Goal: Transaction & Acquisition: Purchase product/service

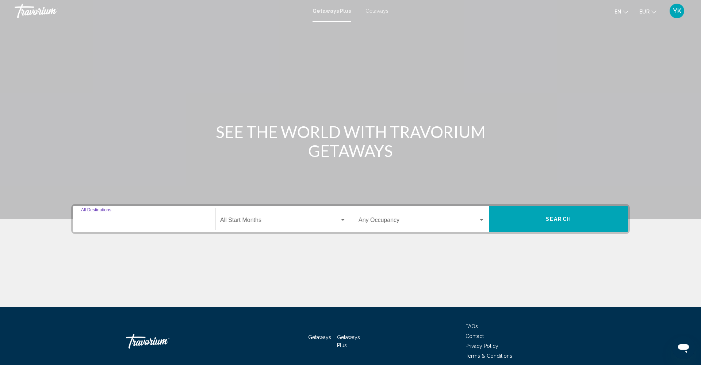
click at [159, 218] on input "Destination All Destinations" at bounding box center [144, 221] width 126 height 7
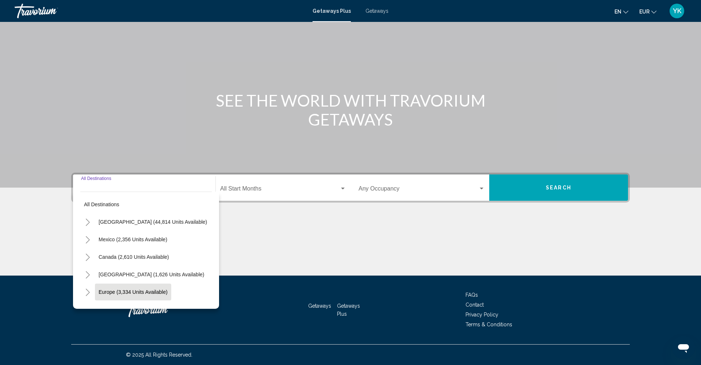
click at [132, 292] on span "Europe (3,334 units available)" at bounding box center [133, 292] width 69 height 6
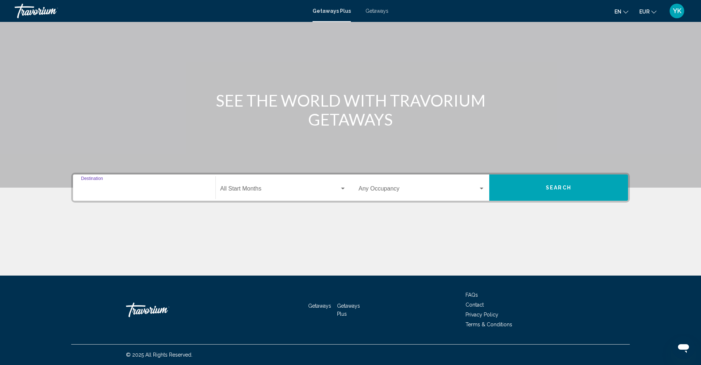
type input "**********"
click at [281, 189] on span "Search widget" at bounding box center [279, 190] width 119 height 7
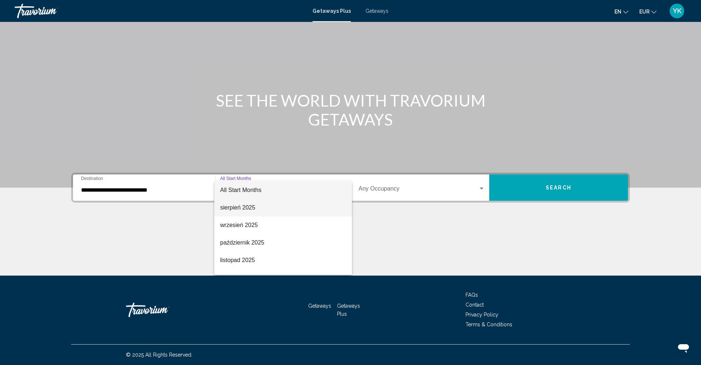
click at [258, 208] on span "sierpień 2025" at bounding box center [283, 208] width 126 height 18
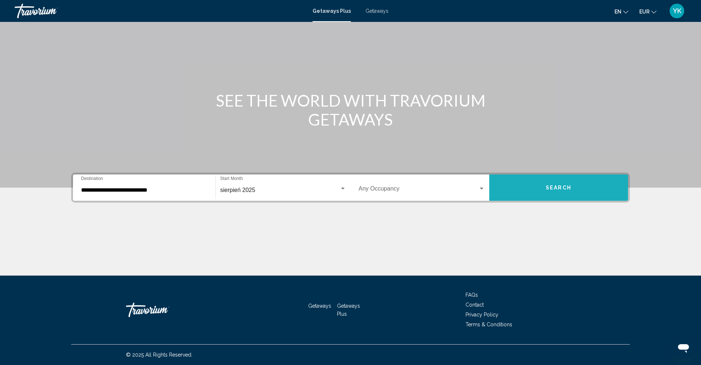
click at [534, 186] on button "Search" at bounding box center [558, 188] width 139 height 26
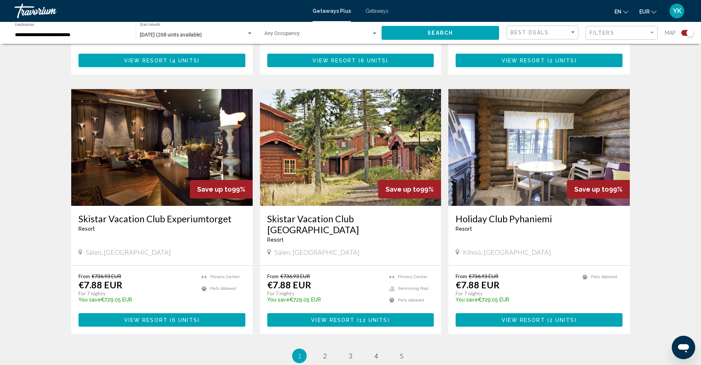
scroll to position [984, 0]
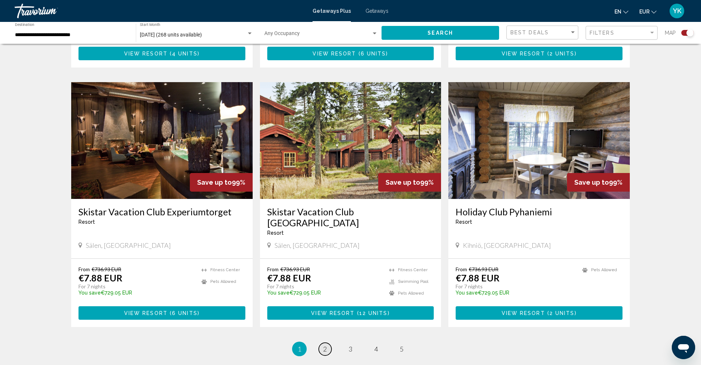
click at [326, 345] on span "2" at bounding box center [325, 349] width 4 height 8
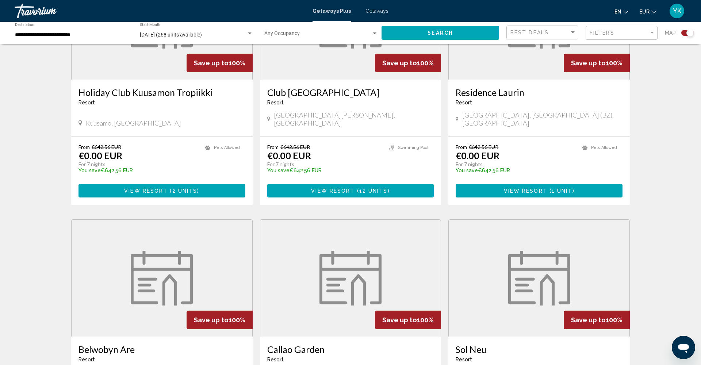
scroll to position [849, 0]
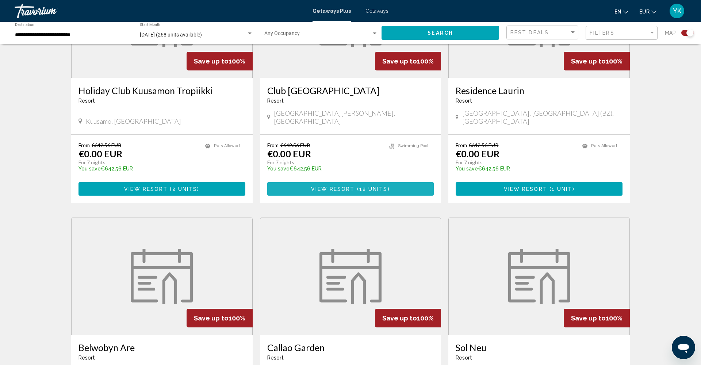
click at [348, 186] on span "View Resort" at bounding box center [332, 189] width 43 height 6
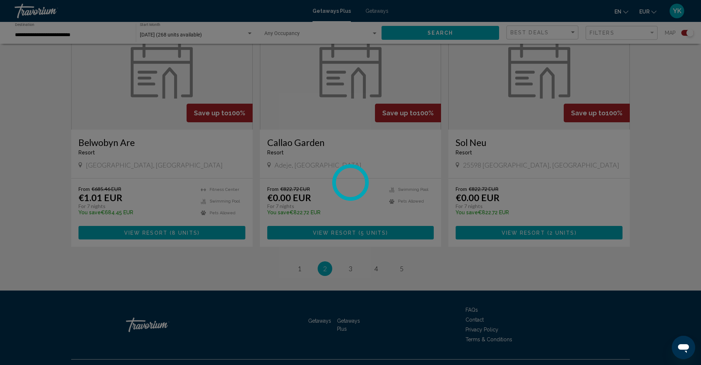
scroll to position [1054, 0]
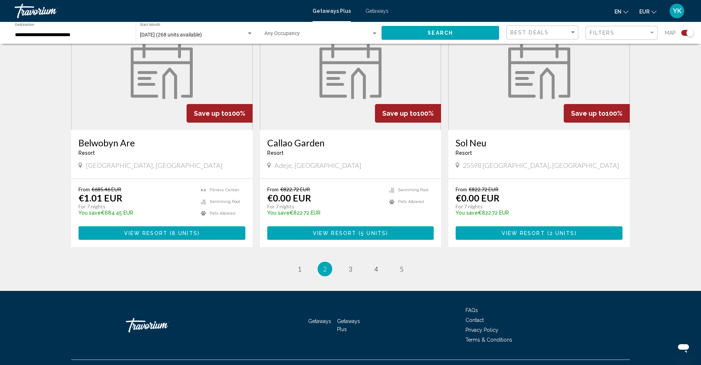
scroll to position [1054, 0]
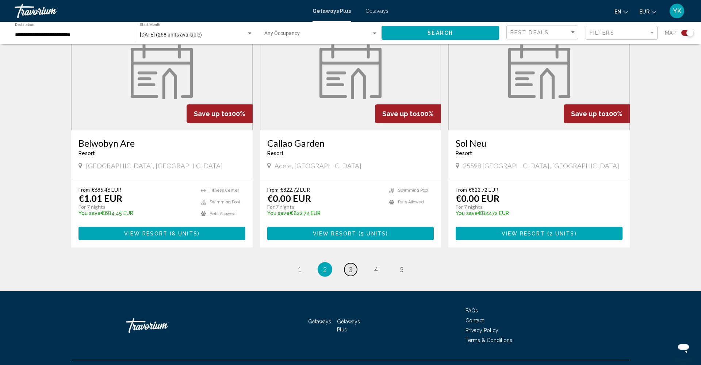
click at [352, 266] on span "3" at bounding box center [351, 270] width 4 height 8
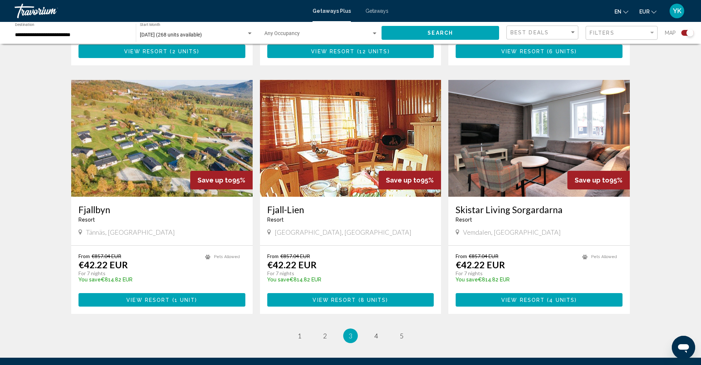
scroll to position [990, 0]
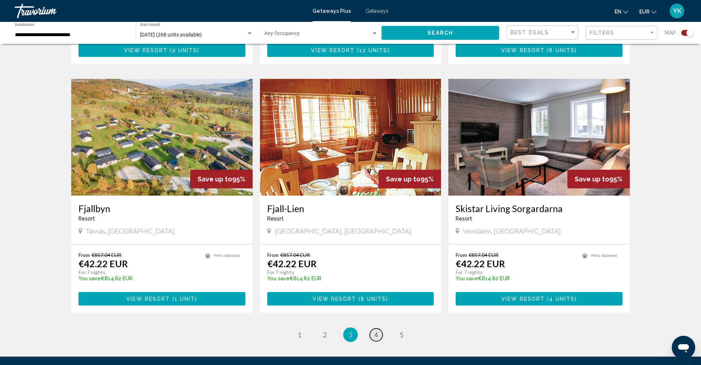
click at [376, 331] on span "4" at bounding box center [376, 335] width 4 height 8
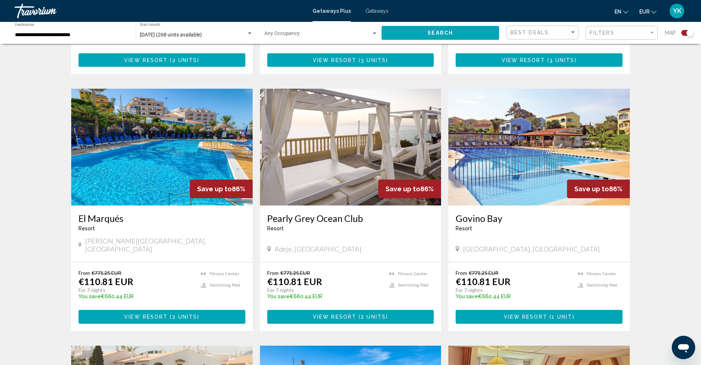
scroll to position [481, 0]
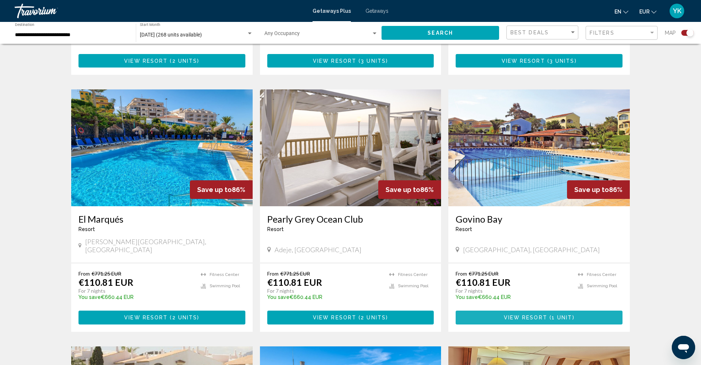
click at [543, 315] on span "View Resort" at bounding box center [525, 318] width 43 height 6
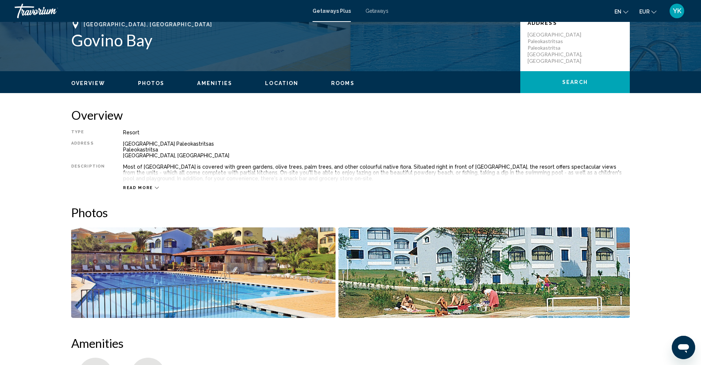
scroll to position [173, 0]
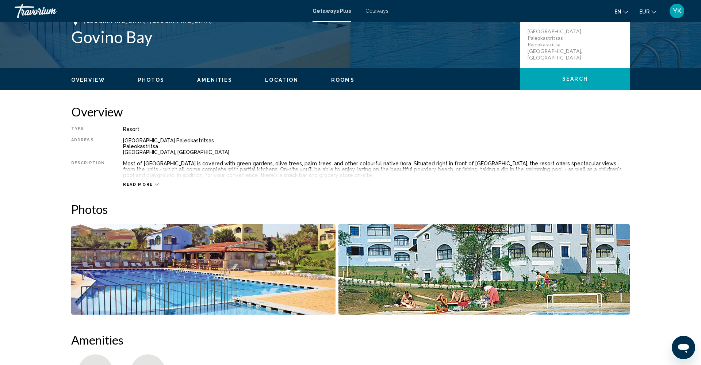
click at [155, 185] on icon "Main content" at bounding box center [157, 185] width 4 height 4
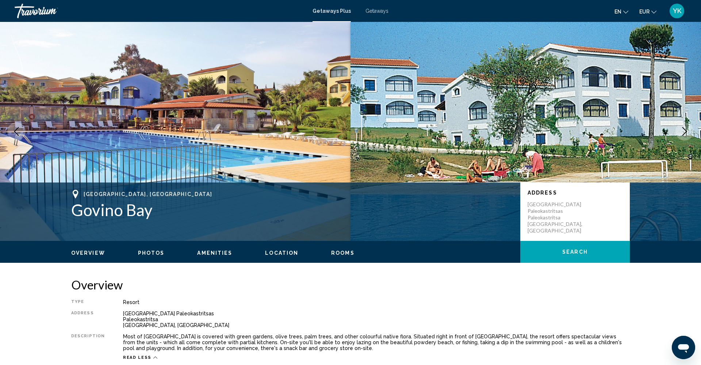
scroll to position [0, 0]
click at [377, 11] on span "Getaways" at bounding box center [377, 11] width 23 height 6
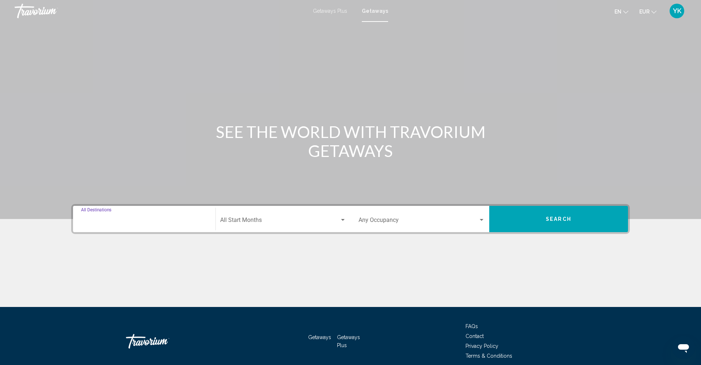
click at [140, 218] on input "Destination All Destinations" at bounding box center [144, 221] width 126 height 7
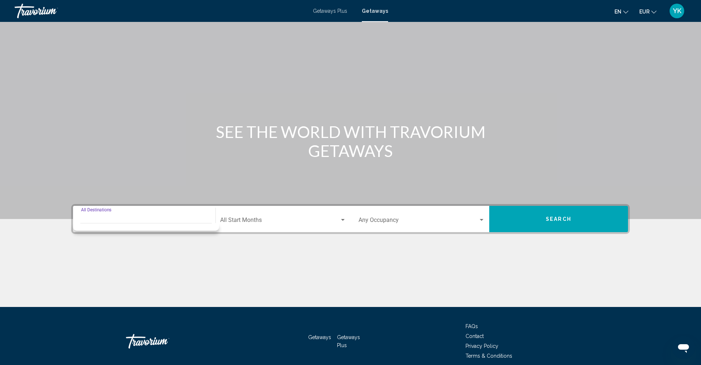
scroll to position [31, 0]
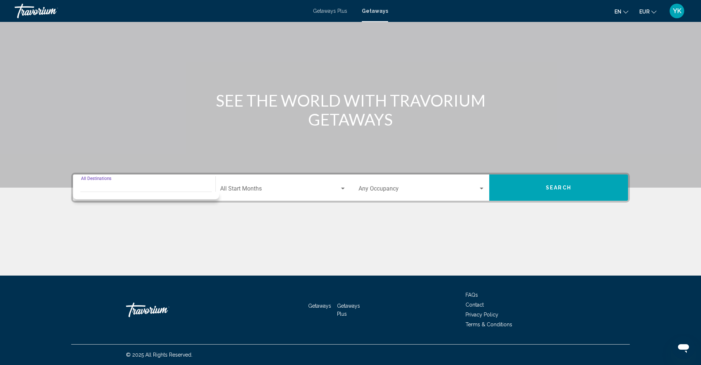
click at [109, 187] on input "Destination All Destinations" at bounding box center [144, 190] width 126 height 7
click at [99, 196] on div "Search widget" at bounding box center [146, 196] width 146 height 8
click at [104, 189] on input "Destination All Destinations" at bounding box center [144, 190] width 126 height 7
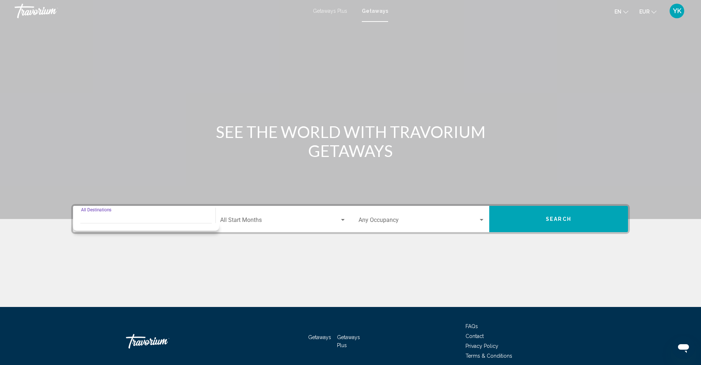
scroll to position [0, 0]
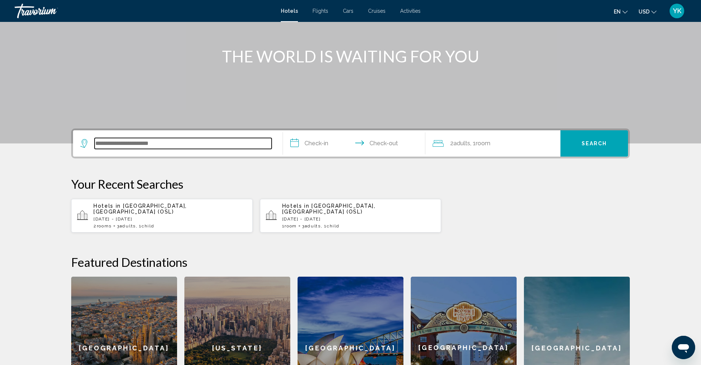
click at [164, 146] on input "Search widget" at bounding box center [183, 143] width 177 height 11
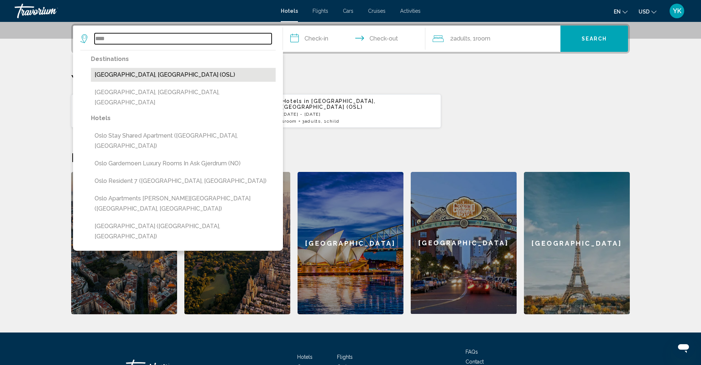
scroll to position [180, 0]
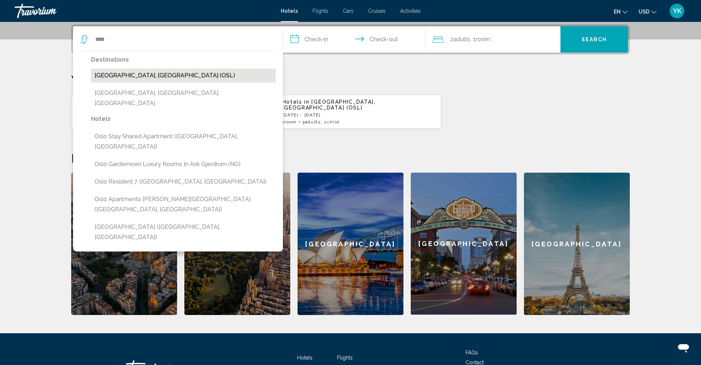
click at [136, 79] on button "Oslo, Norway (OSL)" at bounding box center [183, 76] width 185 height 14
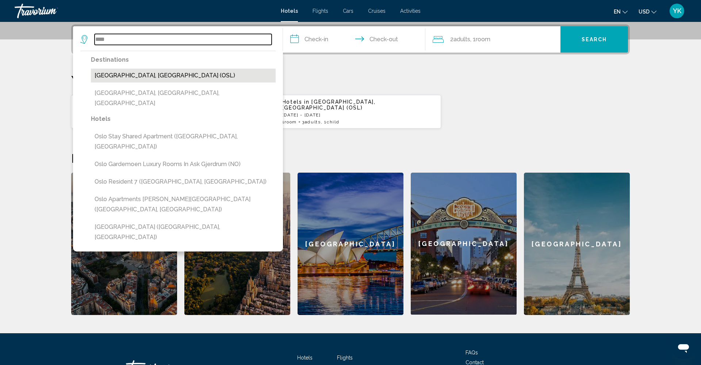
type input "**********"
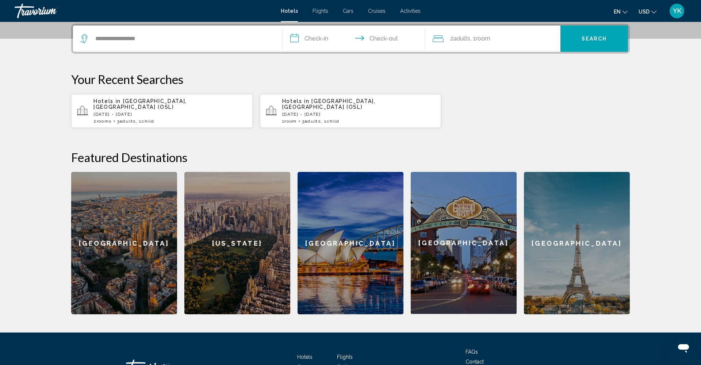
click at [323, 41] on input "**********" at bounding box center [355, 40] width 145 height 28
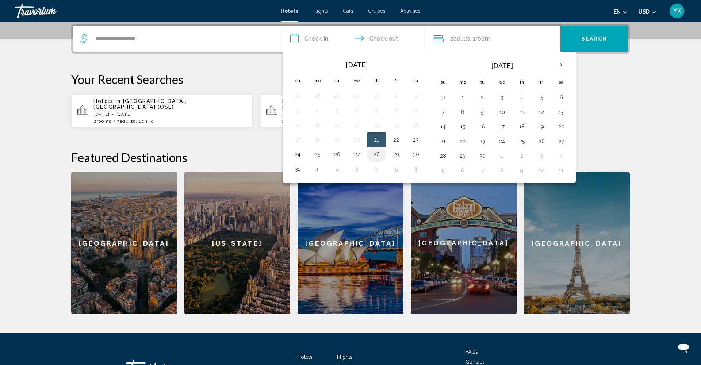
click at [378, 155] on button "28" at bounding box center [377, 154] width 12 height 10
click at [416, 156] on button "30" at bounding box center [416, 154] width 12 height 10
type input "**********"
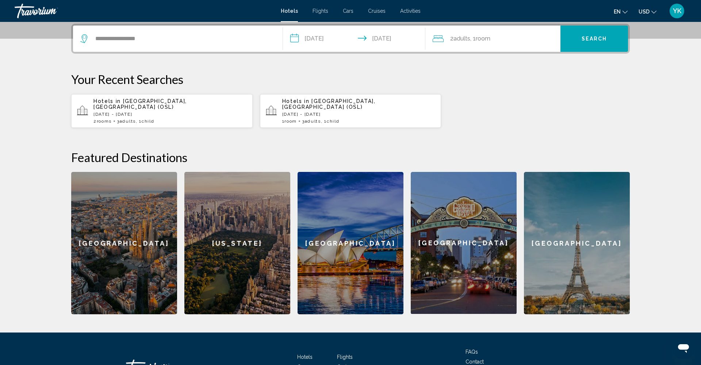
click at [475, 40] on span ", 1 Room rooms" at bounding box center [480, 39] width 20 height 10
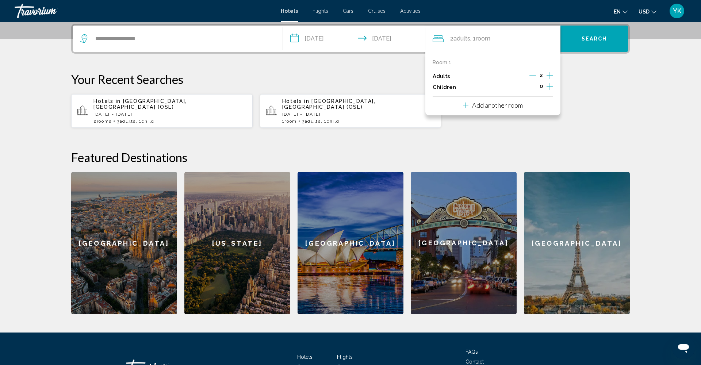
click at [550, 87] on icon "Increment children" at bounding box center [550, 86] width 7 height 9
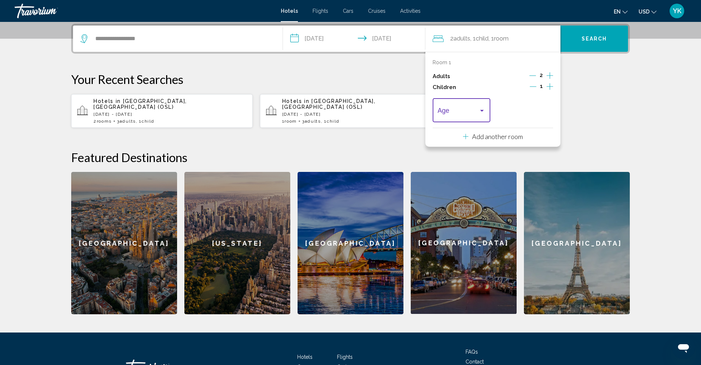
click at [482, 112] on div "Travelers: 2 adults, 1 child" at bounding box center [482, 111] width 4 height 2
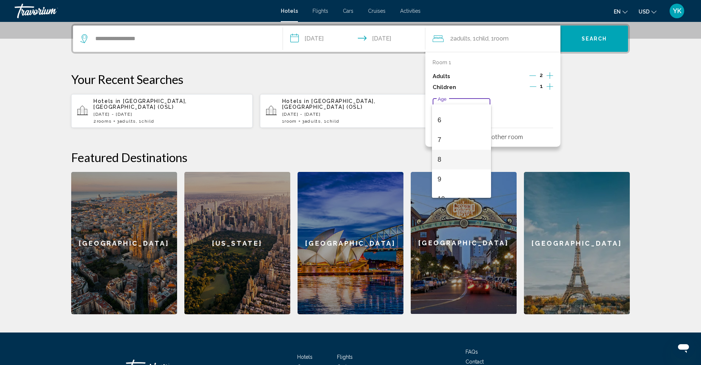
scroll to position [113, 0]
click at [451, 160] on span "8" at bounding box center [462, 159] width 48 height 20
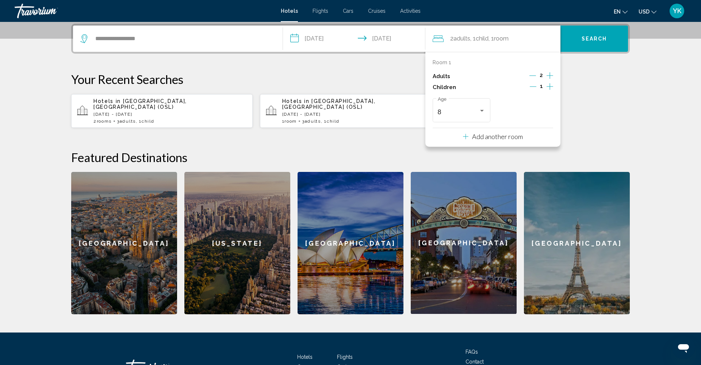
click at [588, 39] on span "Search" at bounding box center [595, 39] width 26 height 6
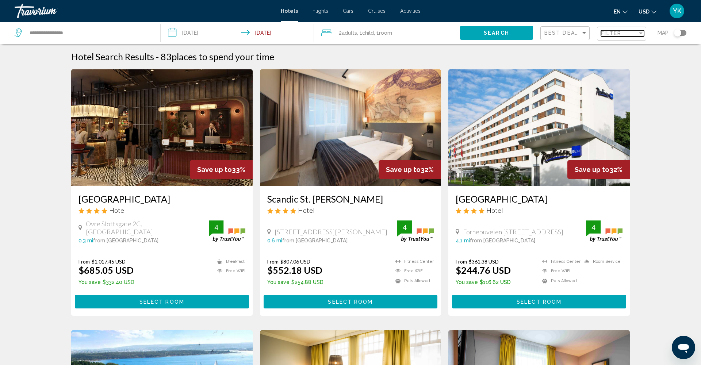
click at [622, 35] on span "Filter" at bounding box center [611, 33] width 21 height 6
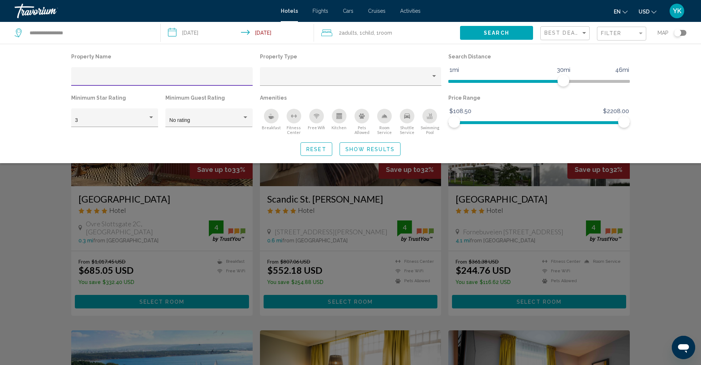
click at [270, 117] on icon "Breakfast" at bounding box center [270, 117] width 5 height 3
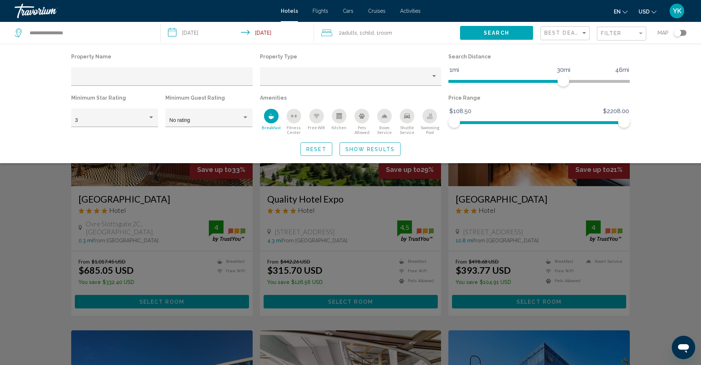
scroll to position [1, 0]
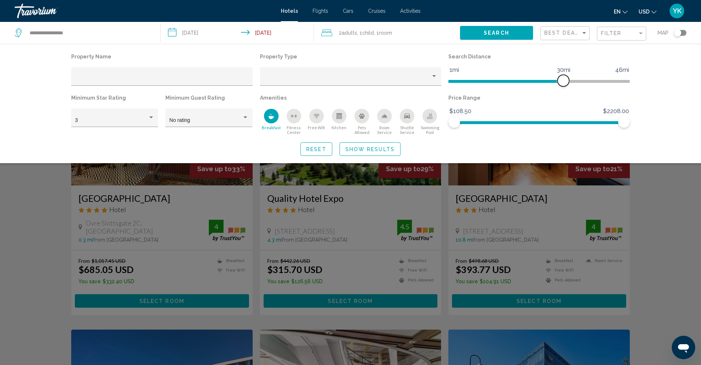
click at [499, 80] on span "Hotel Filters" at bounding box center [506, 80] width 115 height 12
drag, startPoint x: 499, startPoint y: 80, endPoint x: 481, endPoint y: 80, distance: 17.5
click at [481, 80] on span "Hotel Filters" at bounding box center [481, 81] width 12 height 12
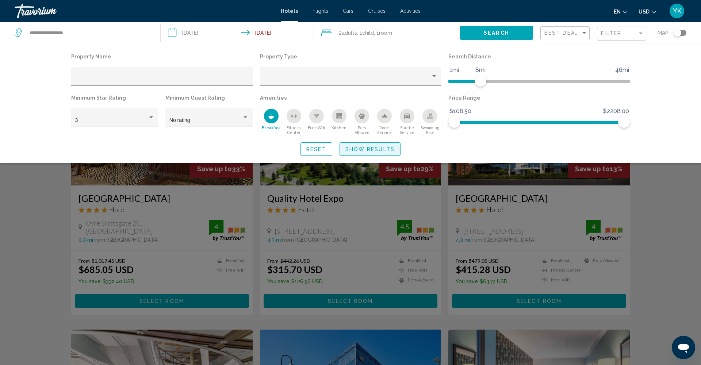
click at [372, 149] on span "Show Results" at bounding box center [370, 149] width 49 height 6
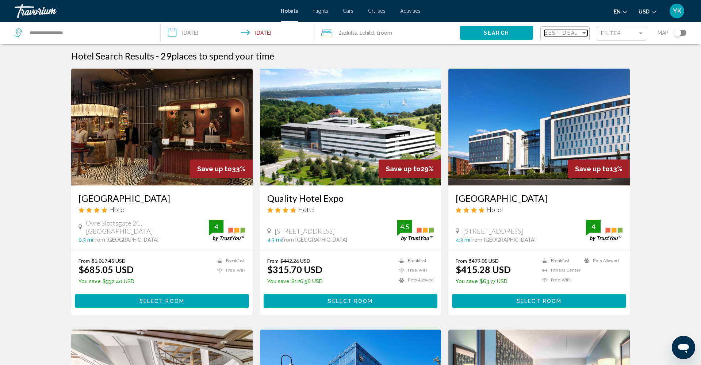
click at [574, 33] on span "Best Deals" at bounding box center [564, 33] width 38 height 6
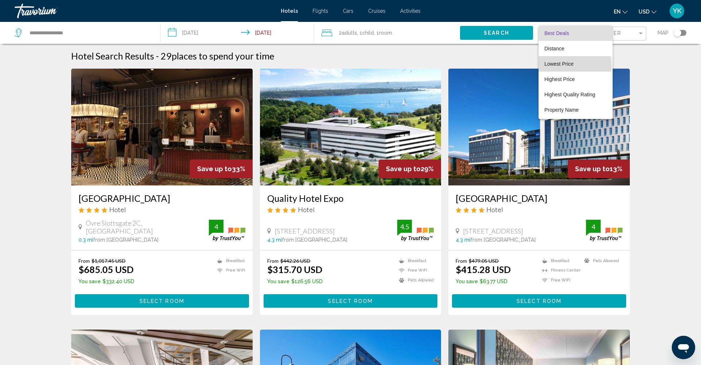
click at [566, 66] on span "Lowest Price" at bounding box center [559, 64] width 29 height 6
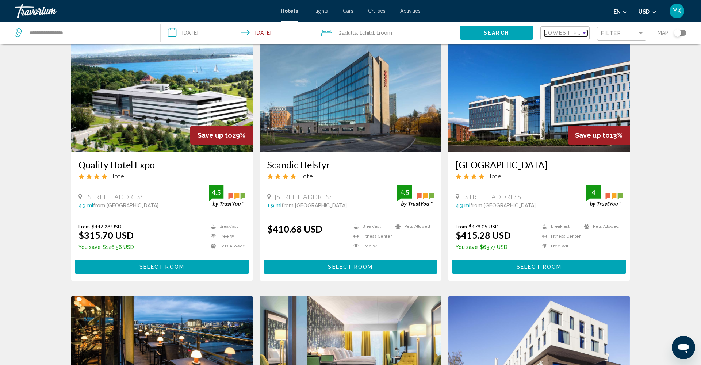
scroll to position [34, 1]
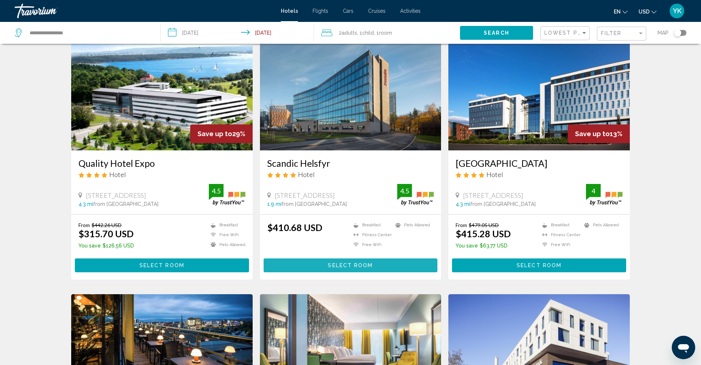
click at [353, 268] on span "Select Room" at bounding box center [350, 266] width 45 height 6
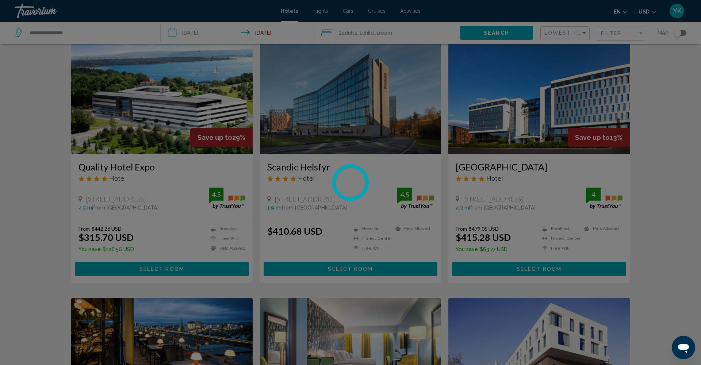
scroll to position [32, 0]
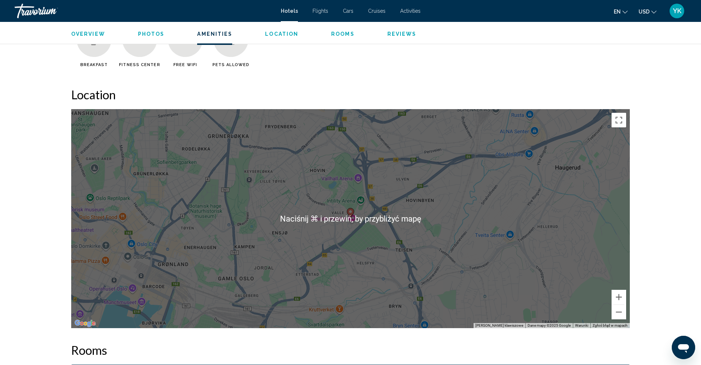
scroll to position [637, 0]
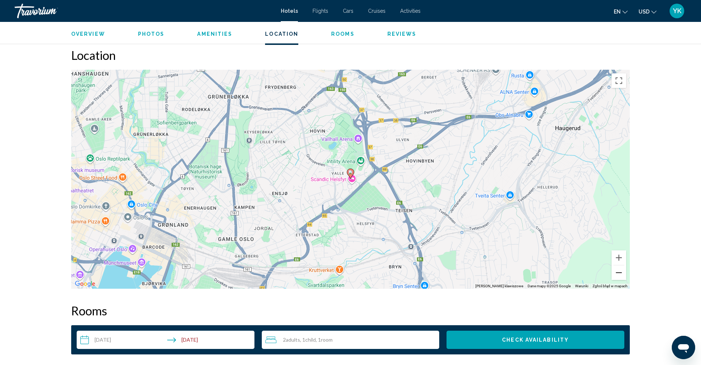
click at [621, 270] on button "Pomniejsz" at bounding box center [619, 273] width 15 height 15
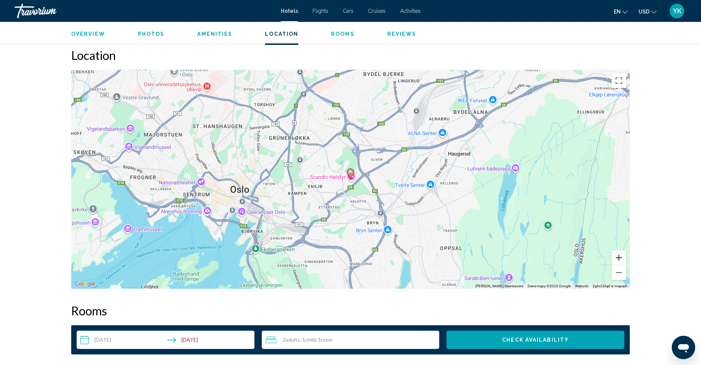
click at [619, 254] on button "Powiększ" at bounding box center [619, 258] width 15 height 15
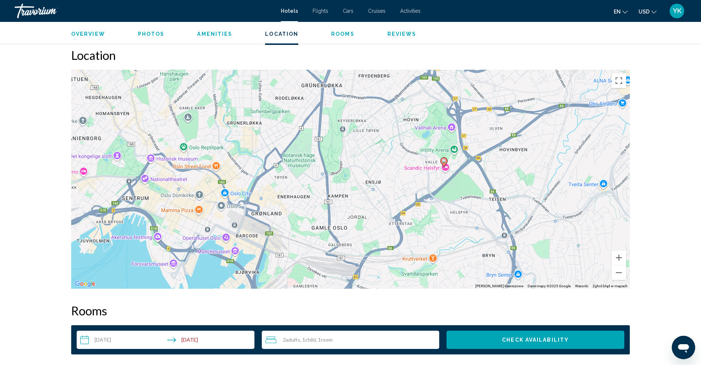
drag, startPoint x: 279, startPoint y: 225, endPoint x: 373, endPoint y: 213, distance: 94.9
click at [373, 213] on div "Aby aktywować przeciąganie za pomocą klawiatury, naciśnij Alt + Enter. Po włącz…" at bounding box center [350, 179] width 559 height 219
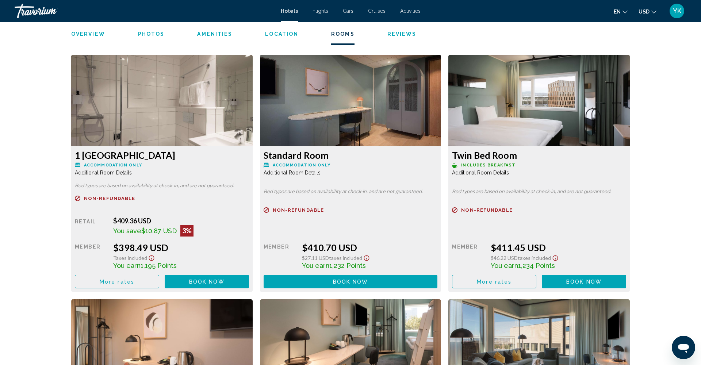
scroll to position [945, 0]
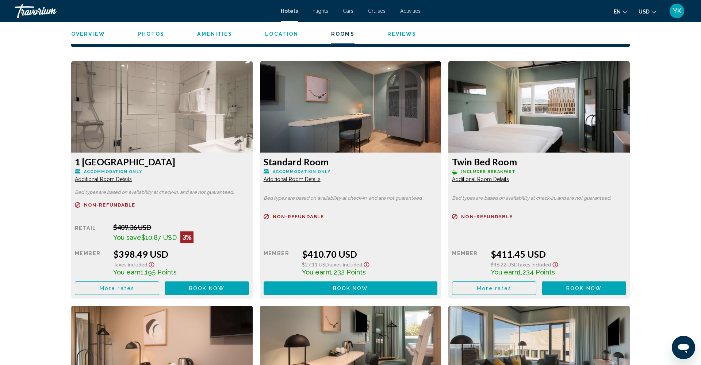
click at [134, 286] on span "More rates" at bounding box center [117, 289] width 35 height 6
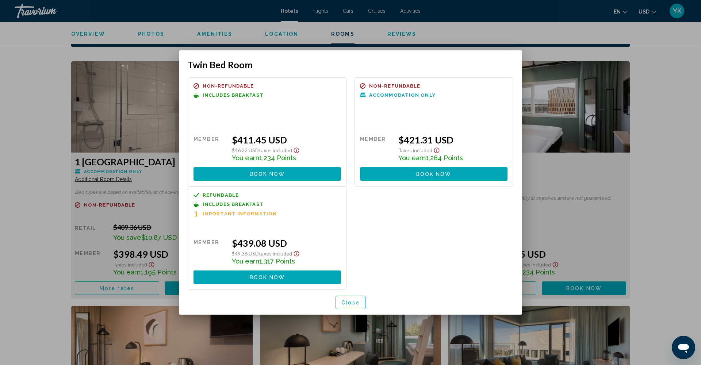
scroll to position [0, 0]
click at [253, 213] on span "Important Information" at bounding box center [240, 213] width 74 height 5
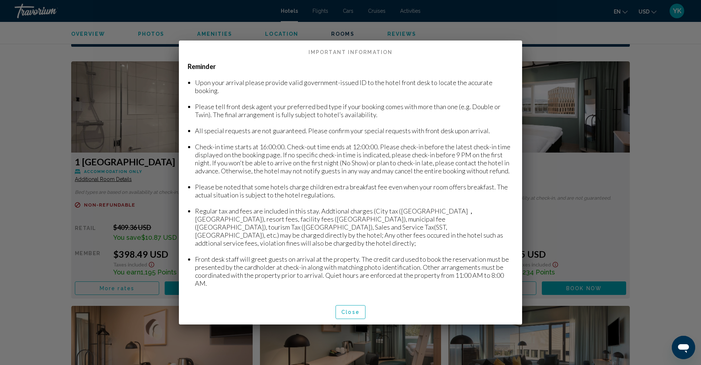
scroll to position [0, 0]
click at [350, 310] on span "Close" at bounding box center [351, 313] width 18 height 6
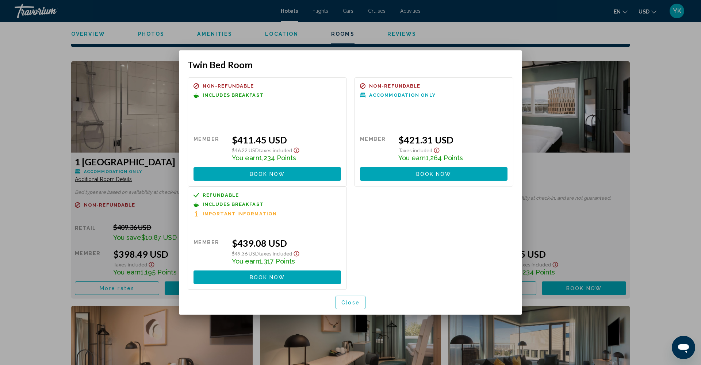
click at [353, 304] on span "Close" at bounding box center [351, 303] width 18 height 6
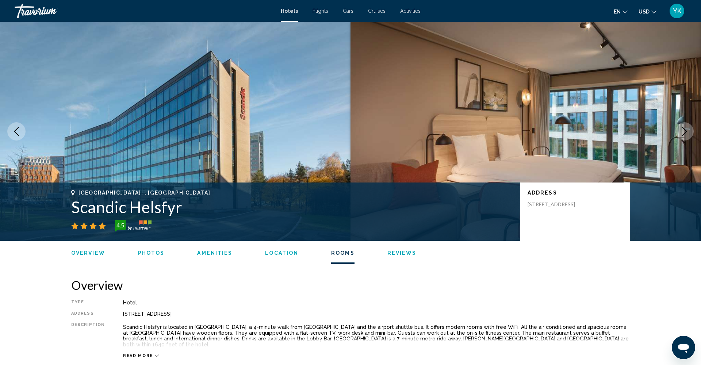
scroll to position [945, 0]
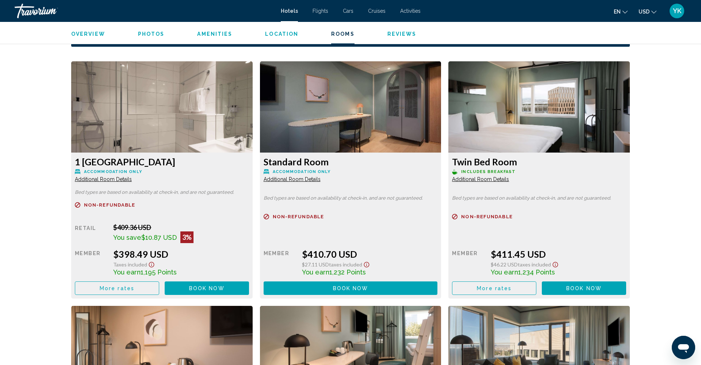
click at [249, 191] on p "Bed types are based on availability at check-in, and are not guaranteed." at bounding box center [162, 192] width 174 height 5
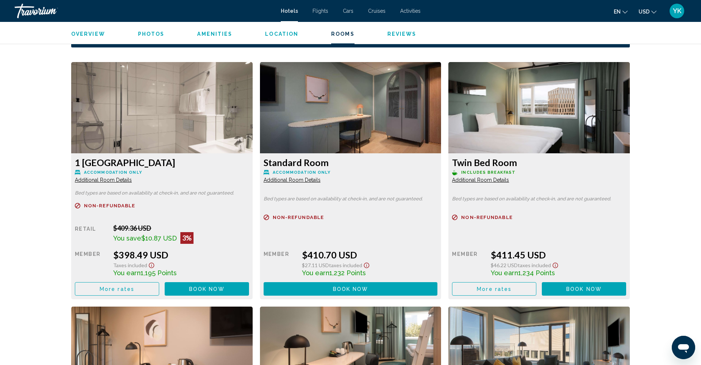
click at [249, 285] on button "Book now No longer available" at bounding box center [207, 289] width 84 height 14
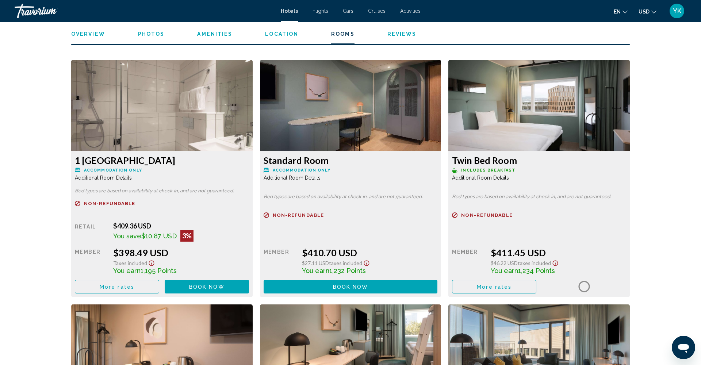
scroll to position [947, 0]
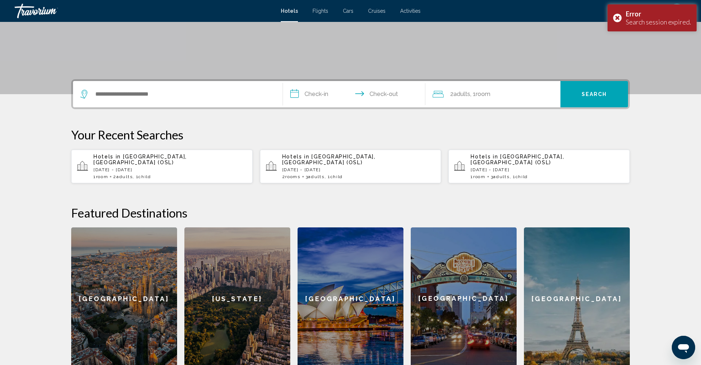
scroll to position [129, 0]
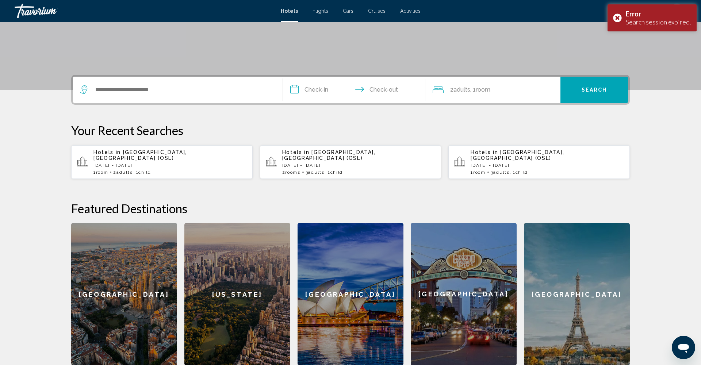
click at [168, 163] on p "Thu, 28 Aug - Sat, 30 Aug" at bounding box center [170, 165] width 153 height 5
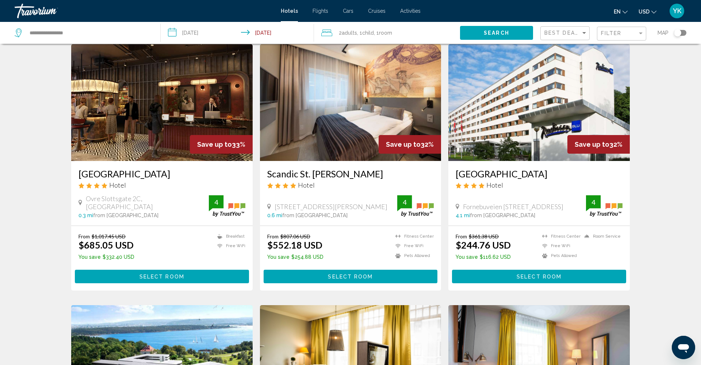
scroll to position [22, 0]
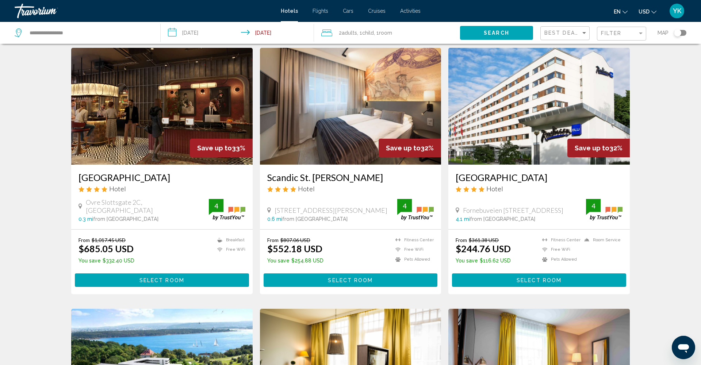
click at [530, 280] on span "Select Room" at bounding box center [539, 281] width 45 height 6
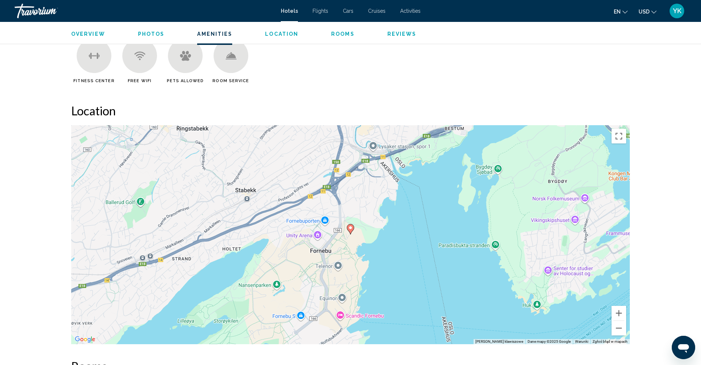
scroll to position [598, 0]
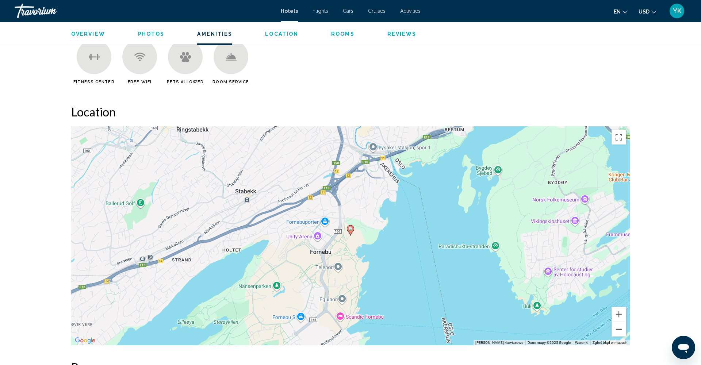
click at [617, 326] on button "Pomniejsz" at bounding box center [619, 329] width 15 height 15
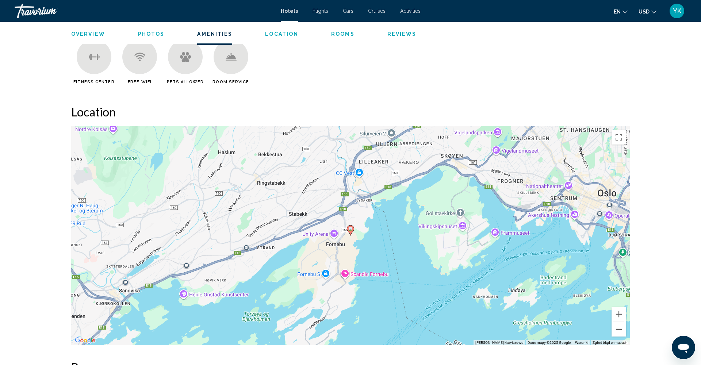
click at [617, 325] on button "Pomniejsz" at bounding box center [619, 329] width 15 height 15
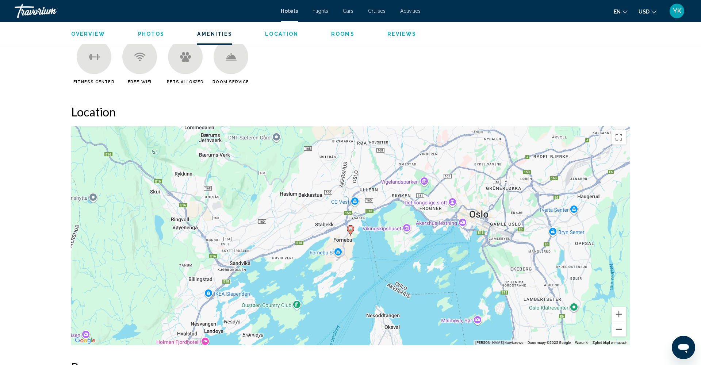
click at [617, 325] on button "Pomniejsz" at bounding box center [619, 329] width 15 height 15
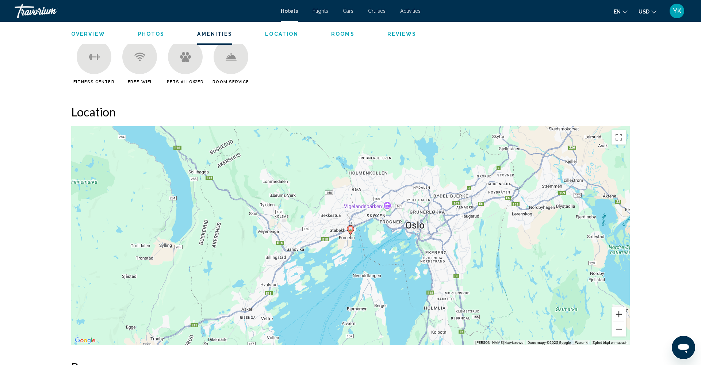
click at [620, 310] on button "Powiększ" at bounding box center [619, 314] width 15 height 15
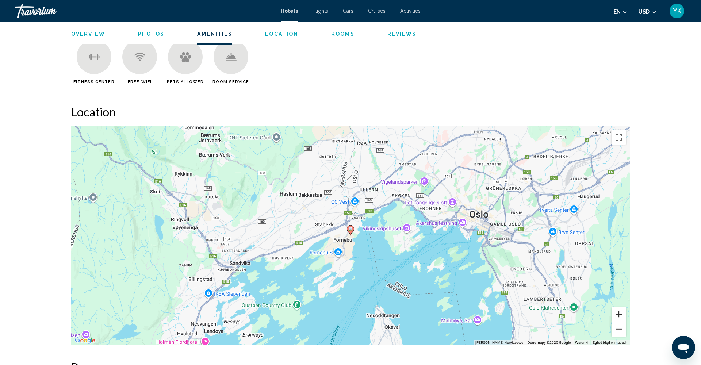
click at [620, 310] on button "Powiększ" at bounding box center [619, 314] width 15 height 15
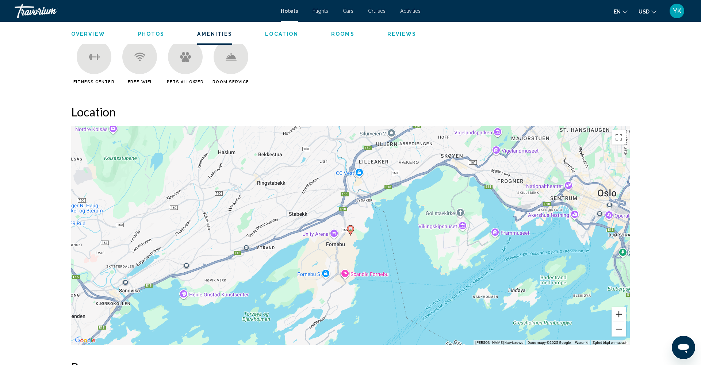
click at [620, 310] on button "Powiększ" at bounding box center [619, 314] width 15 height 15
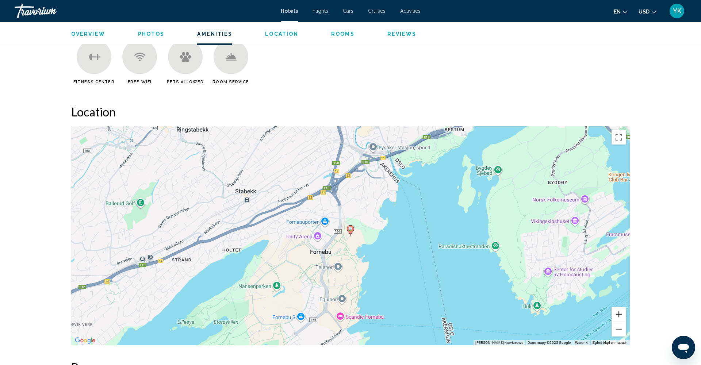
click at [620, 310] on button "Powiększ" at bounding box center [619, 314] width 15 height 15
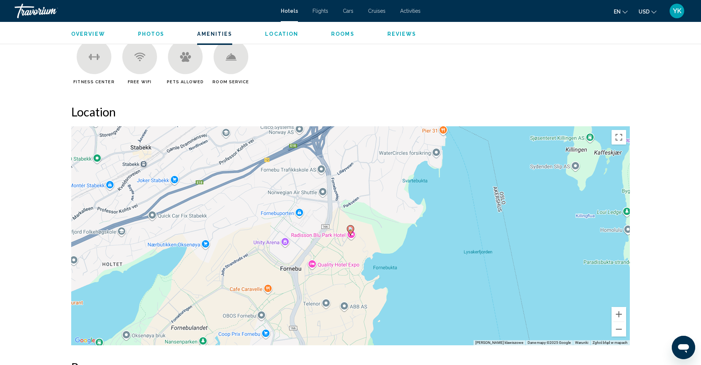
click at [323, 187] on div "Aby aktywować przeciąganie za pomocą klawiatury, naciśnij Alt + Enter. Po włącz…" at bounding box center [350, 235] width 559 height 219
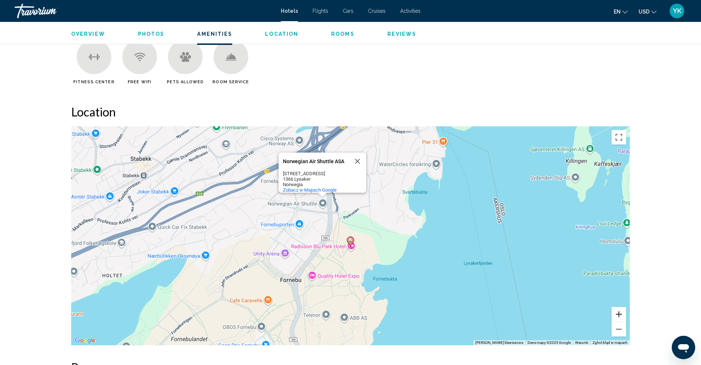
click at [620, 312] on button "Powiększ" at bounding box center [619, 314] width 15 height 15
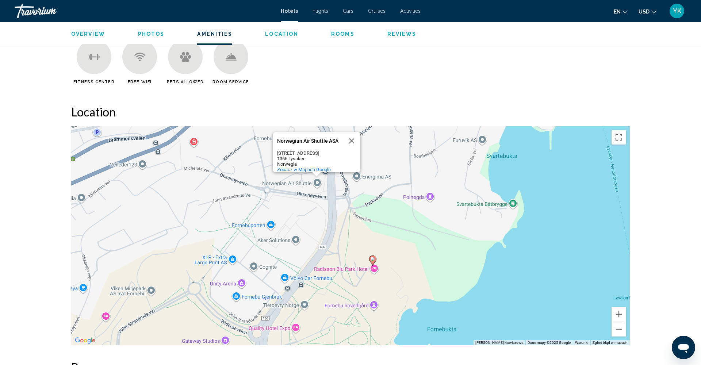
drag, startPoint x: 388, startPoint y: 269, endPoint x: 396, endPoint y: 271, distance: 8.4
click at [396, 271] on div "Aby aktywować przeciąganie za pomocą klawiatury, naciśnij Alt + Enter. Po włącz…" at bounding box center [350, 235] width 559 height 219
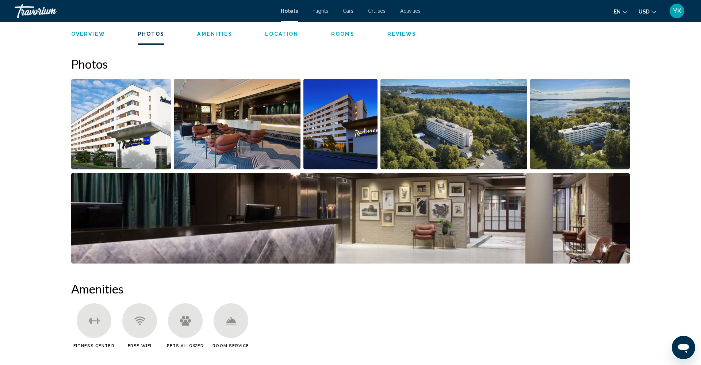
scroll to position [330, 0]
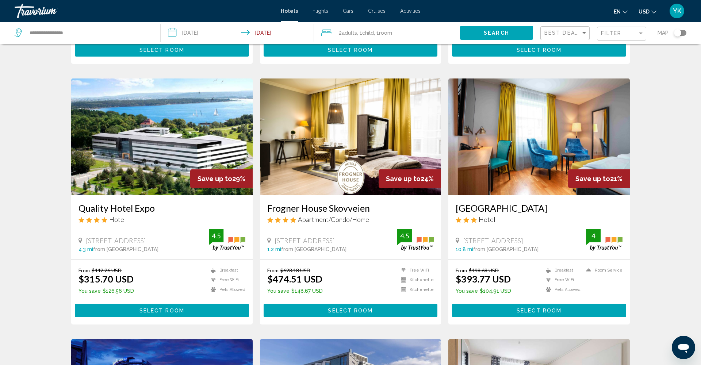
scroll to position [252, 0]
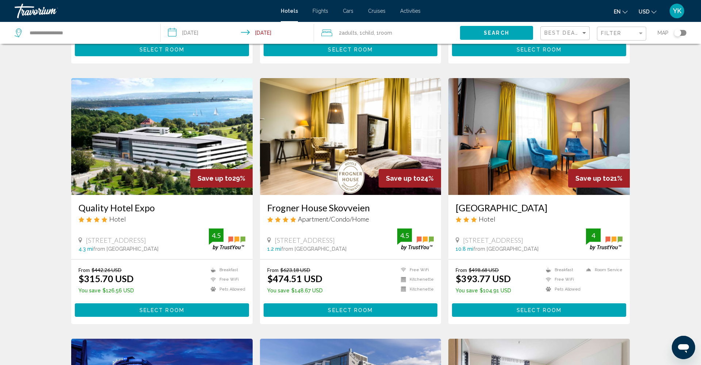
click at [171, 309] on span "Select Room" at bounding box center [162, 311] width 45 height 6
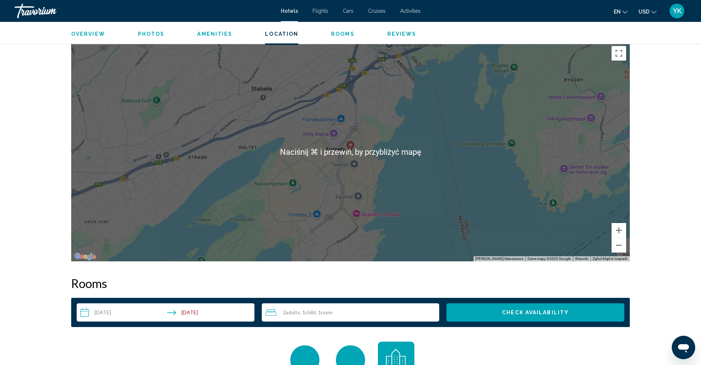
scroll to position [660, 0]
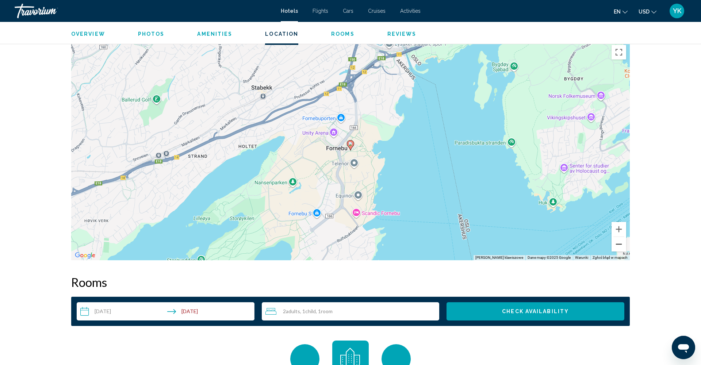
click at [619, 244] on button "Pomniejsz" at bounding box center [619, 244] width 15 height 15
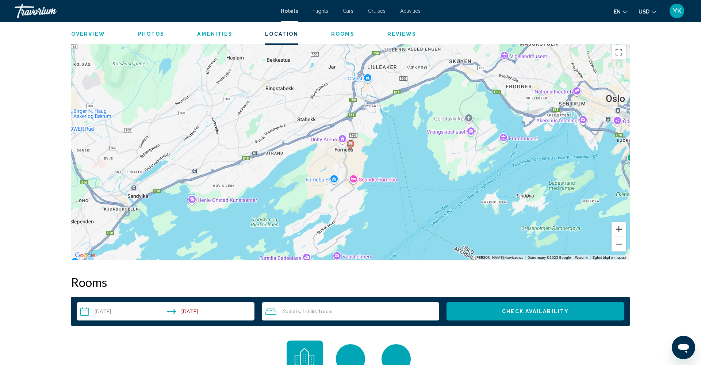
click at [619, 230] on button "Powiększ" at bounding box center [619, 229] width 15 height 15
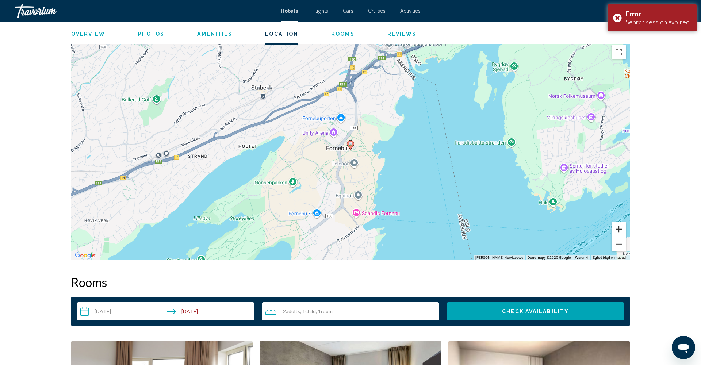
click at [619, 230] on button "Powiększ" at bounding box center [619, 229] width 15 height 15
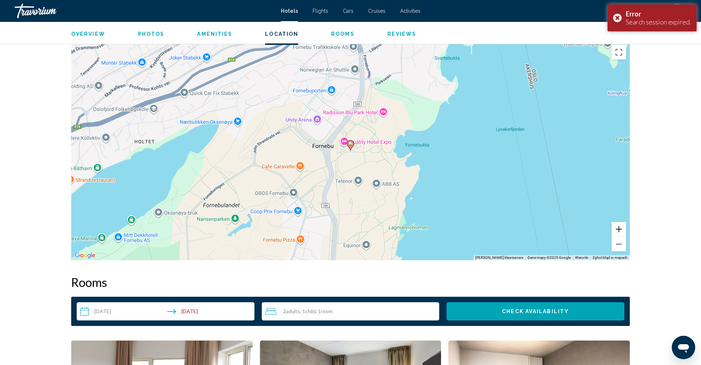
click at [619, 230] on button "Powiększ" at bounding box center [619, 229] width 15 height 15
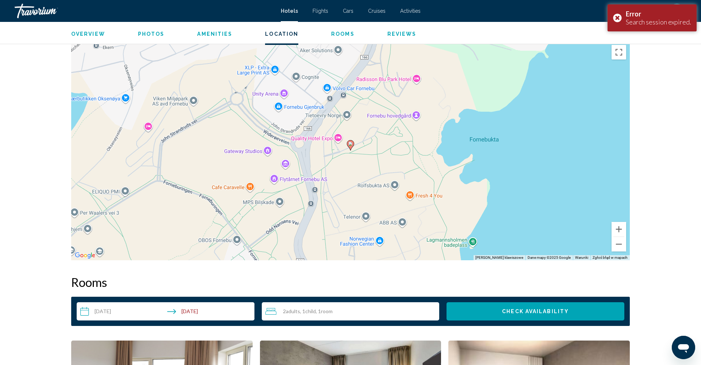
click at [275, 179] on div "Aby aktywować przeciąganie za pomocą klawiatury, naciśnij Alt + Enter. Po włącz…" at bounding box center [350, 150] width 559 height 219
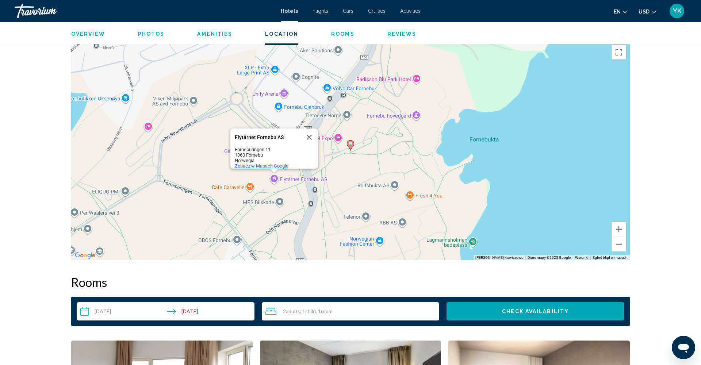
click at [283, 163] on span "Zobacz w Mapach Google" at bounding box center [262, 165] width 54 height 5
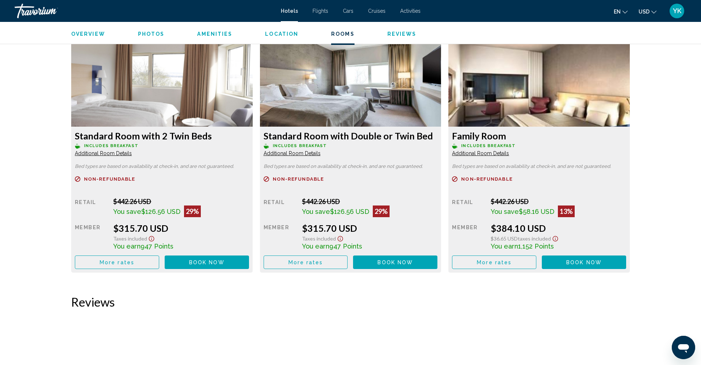
scroll to position [973, 0]
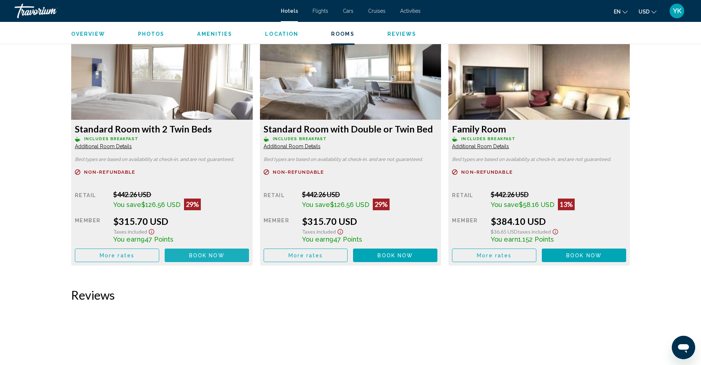
click at [222, 256] on span "Book now" at bounding box center [206, 256] width 35 height 6
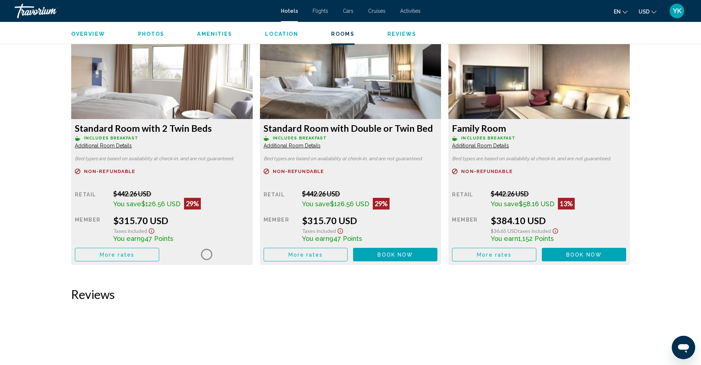
scroll to position [973, 0]
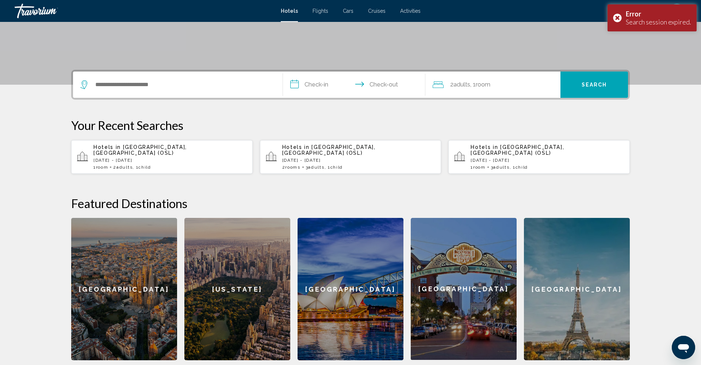
scroll to position [136, 0]
